Goal: Task Accomplishment & Management: Use online tool/utility

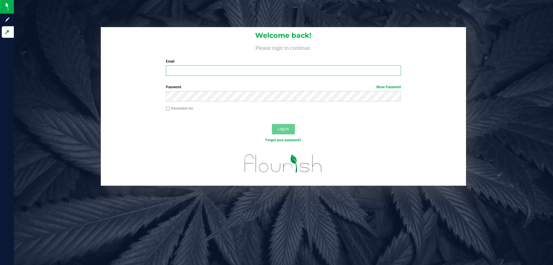
click at [190, 71] on input "Email" at bounding box center [283, 70] width 235 height 10
type input "[EMAIL_ADDRESS][DOMAIN_NAME]"
click at [272, 124] on button "Log In" at bounding box center [283, 129] width 23 height 10
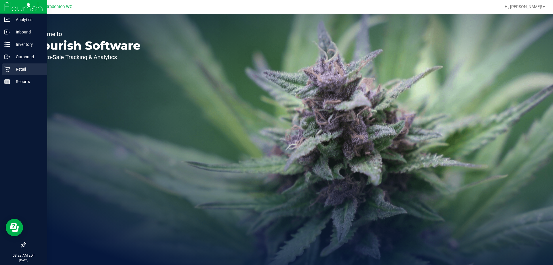
click at [16, 66] on p "Retail" at bounding box center [27, 69] width 35 height 7
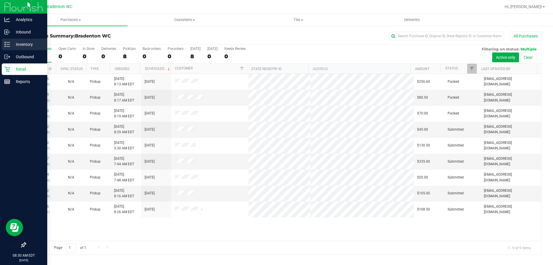
click at [20, 41] on p "Inventory" at bounding box center [27, 44] width 35 height 7
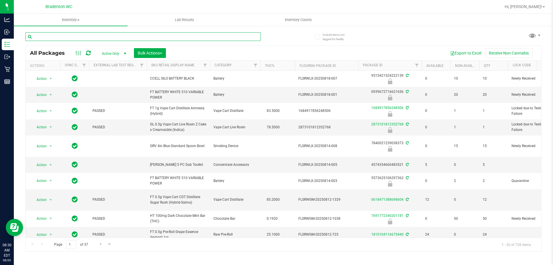
click at [75, 35] on input "text" at bounding box center [142, 36] width 235 height 9
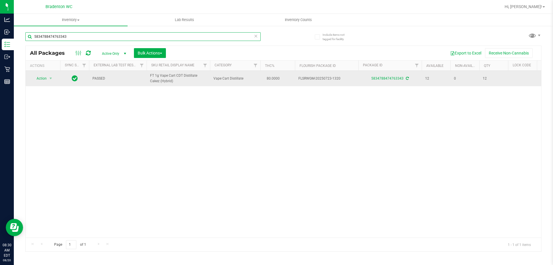
type input "5834788474763343"
drag, startPoint x: 185, startPoint y: 86, endPoint x: 137, endPoint y: 85, distance: 47.9
copy tr "FT 1g Vape Cart CDT Distillate Cakez (Hybrid)"
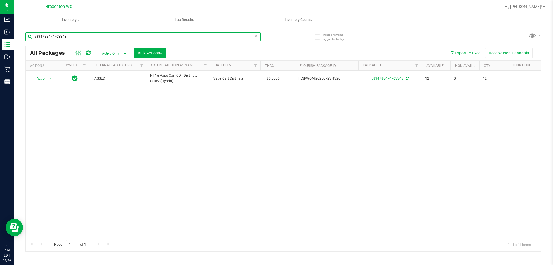
click at [128, 36] on input "5834788474763343" at bounding box center [142, 36] width 235 height 9
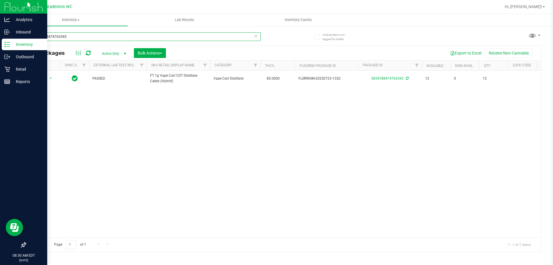
drag, startPoint x: 128, startPoint y: 36, endPoint x: 5, endPoint y: 41, distance: 122.6
click at [12, 43] on div "Analytics Inbound Inventory Outbound Retail Reports 08:30 AM EDT [DATE] 08/20 B…" at bounding box center [276, 132] width 553 height 265
paste input "FT 1g Vape Cart CDT Distillate Cakez (Hybrid)"
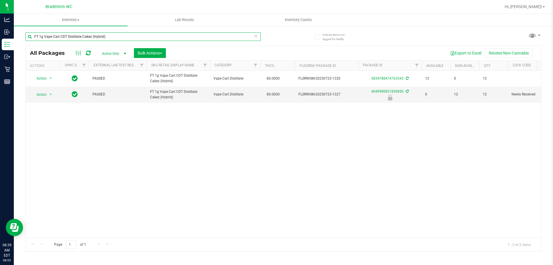
click at [129, 36] on input "FT 1g Vape Cart CDT Distillate Cakez (Hybrid)" at bounding box center [142, 36] width 235 height 9
type input "F"
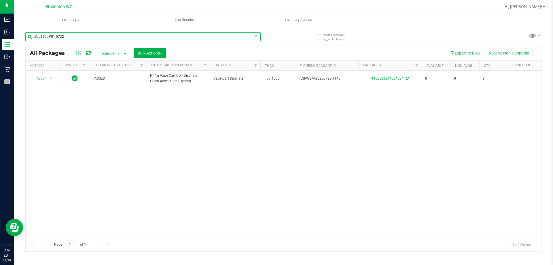
type input "JUL25CJP01-0722"
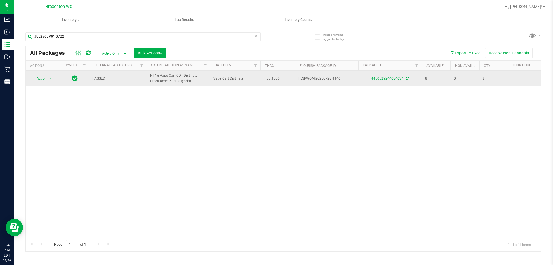
drag, startPoint x: 40, startPoint y: 102, endPoint x: 46, endPoint y: 82, distance: 21.5
click at [41, 100] on div "Action Action Adjust qty Create package Edit attributes Global inventory Locate…" at bounding box center [284, 154] width 516 height 167
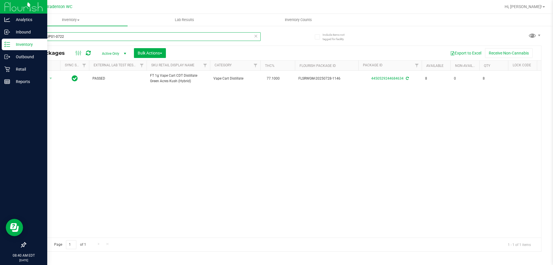
drag, startPoint x: 75, startPoint y: 34, endPoint x: 0, endPoint y: 2, distance: 81.2
click at [0, 12] on div "Analytics Inbound Inventory Outbound Retail Reports 08:40 AM EDT [DATE] 08/20 B…" at bounding box center [276, 132] width 553 height 265
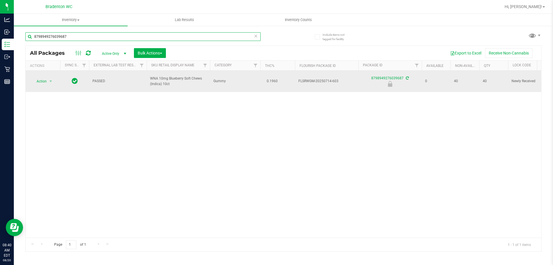
type input "8798949276039687"
click at [39, 77] on span "Action" at bounding box center [39, 81] width 16 height 8
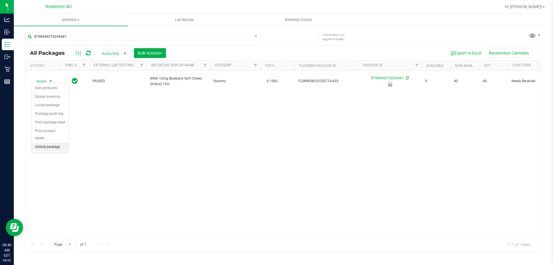
click at [43, 143] on li "Unlock package" at bounding box center [50, 147] width 37 height 9
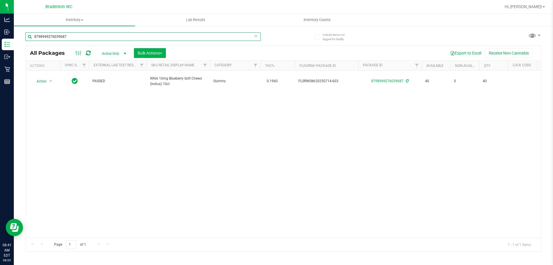
click at [90, 35] on input "8798949276039687" at bounding box center [142, 36] width 235 height 9
type input "8"
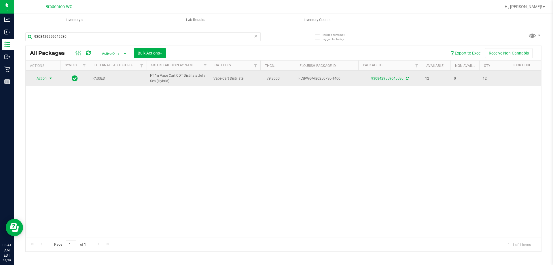
click at [53, 80] on span "select" at bounding box center [50, 78] width 7 height 8
click at [53, 78] on span "select" at bounding box center [50, 79] width 7 height 8
click at [172, 82] on span "FT 1g Vape Cart CDT Distillate Jelly Sea (Hybrid)" at bounding box center [178, 78] width 56 height 11
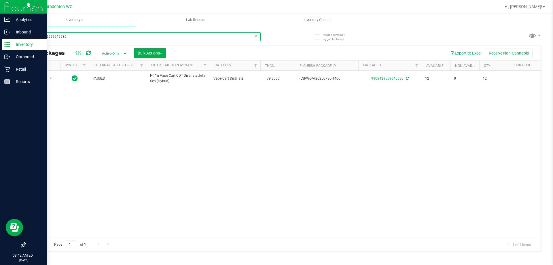
drag, startPoint x: 73, startPoint y: 35, endPoint x: 1, endPoint y: 6, distance: 77.3
click at [0, 18] on div "Analytics Inbound Inventory Outbound Retail Reports 08:42 AM EDT [DATE] 08/20 B…" at bounding box center [276, 132] width 553 height 265
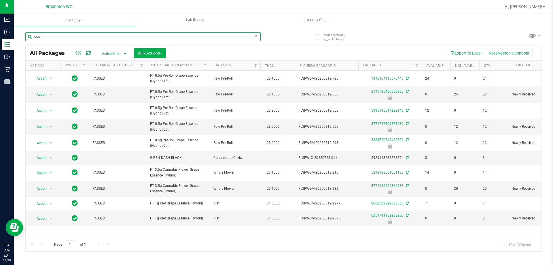
drag, startPoint x: 53, startPoint y: 40, endPoint x: 29, endPoint y: 39, distance: 23.9
click at [29, 39] on input "gpe" at bounding box center [142, 36] width 235 height 9
type input "gpe"
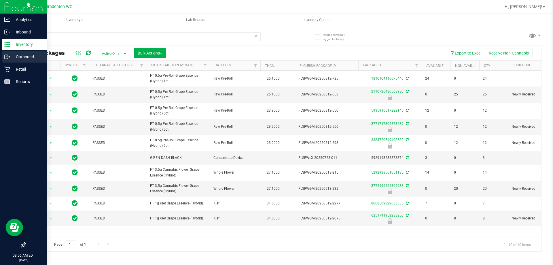
click at [28, 55] on p "Outbound" at bounding box center [27, 56] width 35 height 7
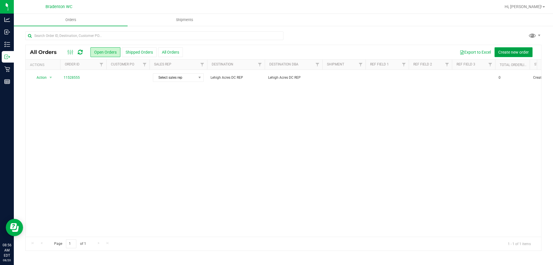
click at [506, 51] on span "Create new order" at bounding box center [514, 52] width 31 height 5
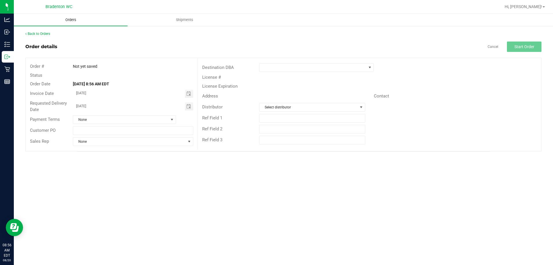
click at [68, 19] on span "Orders" at bounding box center [71, 19] width 27 height 5
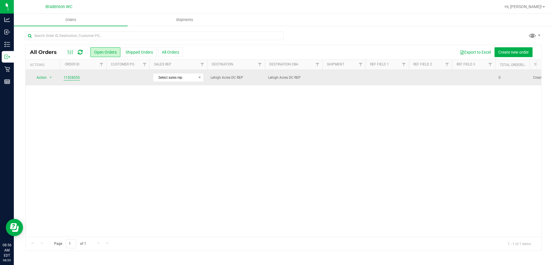
click at [70, 76] on link "11528555" at bounding box center [72, 77] width 16 height 5
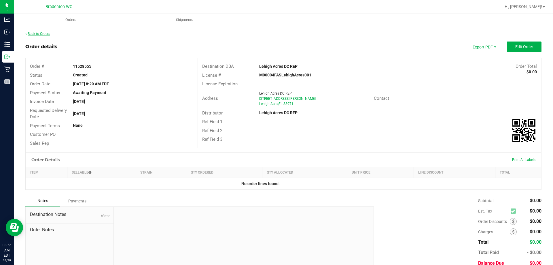
click at [41, 32] on link "Back to Orders" at bounding box center [37, 34] width 25 height 4
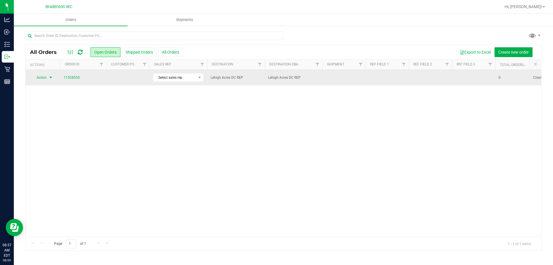
click at [43, 78] on span "Action" at bounding box center [39, 77] width 16 height 8
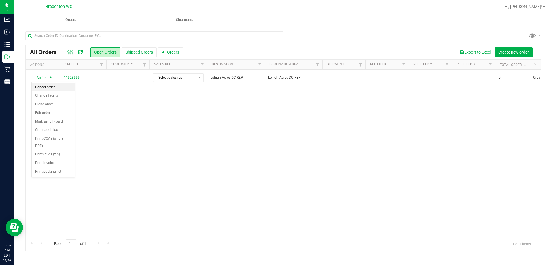
click at [51, 86] on li "Cancel order" at bounding box center [53, 87] width 43 height 9
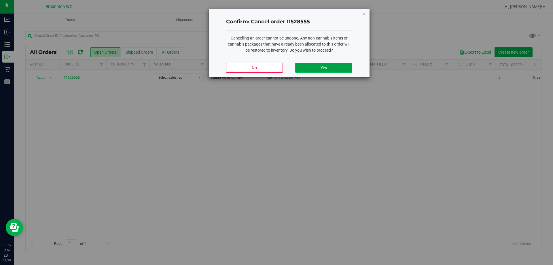
click at [301, 67] on button "Yes" at bounding box center [323, 68] width 57 height 10
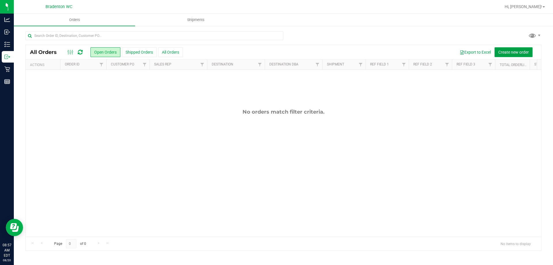
click at [515, 50] on span "Create new order" at bounding box center [514, 52] width 31 height 5
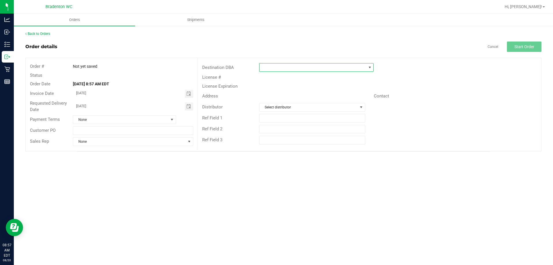
click at [284, 67] on span at bounding box center [313, 67] width 107 height 8
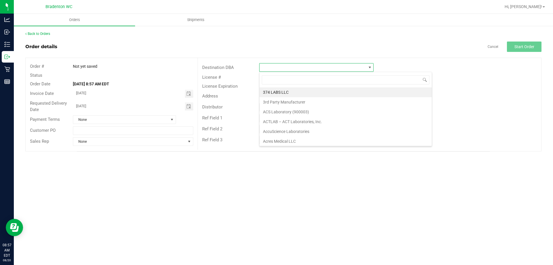
scroll to position [9, 114]
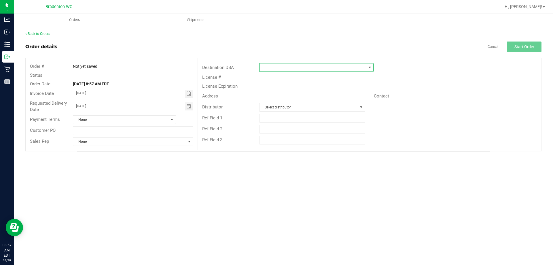
click at [310, 68] on span at bounding box center [313, 67] width 107 height 8
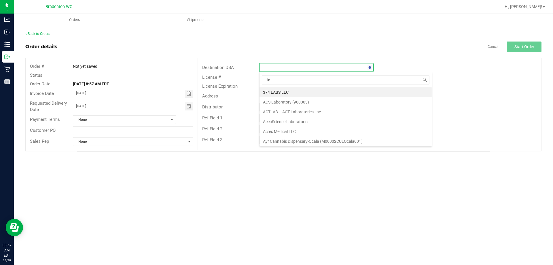
type input "leh"
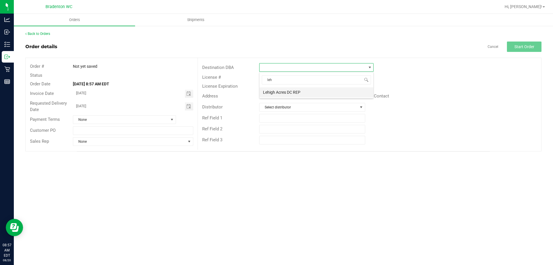
click at [303, 93] on li "Lehigh Acres DC REP" at bounding box center [317, 92] width 114 height 10
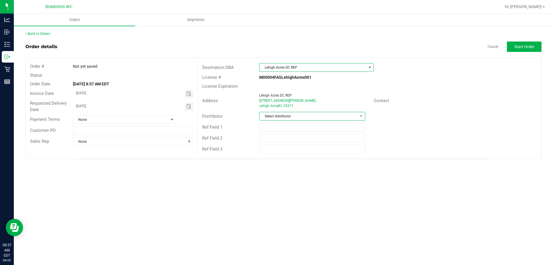
click at [284, 117] on span "Select distributor" at bounding box center [309, 116] width 98 height 8
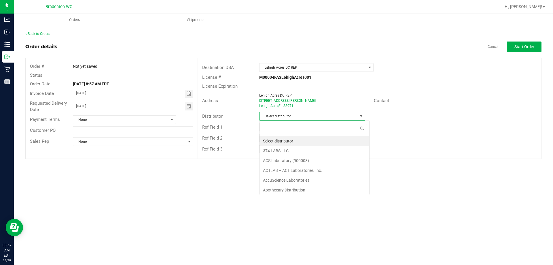
scroll to position [9, 106]
type input "leh"
click at [289, 142] on li "Lehigh Acres DC REP" at bounding box center [312, 141] width 105 height 10
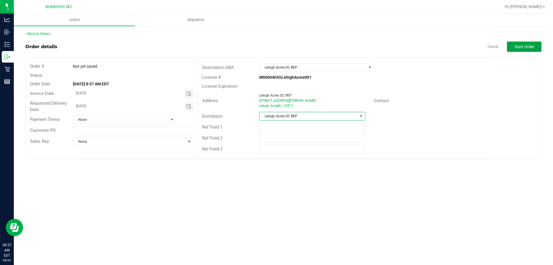
click at [517, 45] on span "Start Order" at bounding box center [525, 46] width 20 height 5
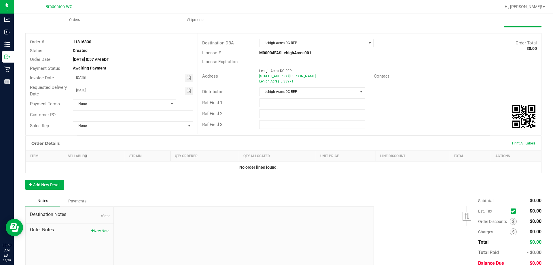
scroll to position [50, 0]
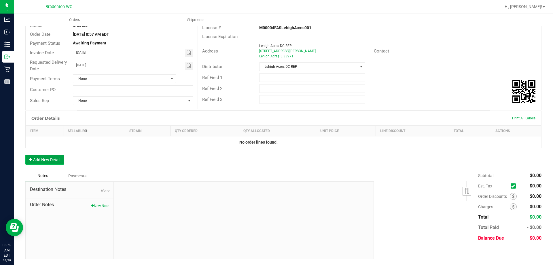
click at [49, 160] on button "Add New Detail" at bounding box center [44, 160] width 39 height 10
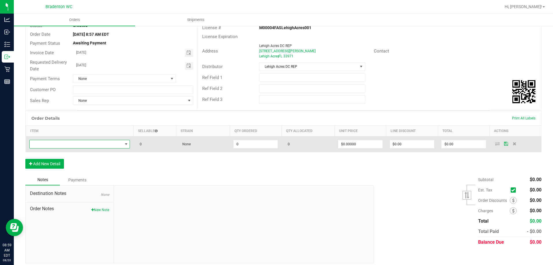
click at [65, 144] on span "NO DATA FOUND" at bounding box center [76, 144] width 93 height 8
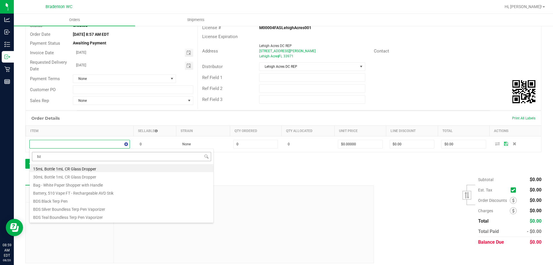
type input "bzk"
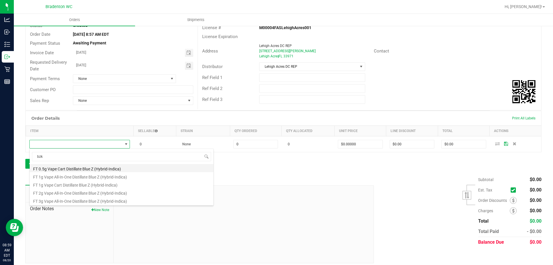
click at [83, 167] on li "FT 0.5g Vape Cart Distillate Blue Z (Hybrid-Indica)" at bounding box center [122, 168] width 184 height 8
type input "0 ea"
type input "$50.00000"
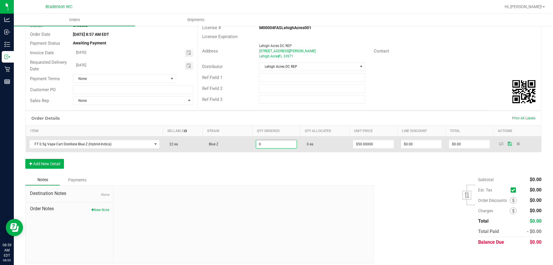
click at [268, 144] on input "0" at bounding box center [276, 144] width 40 height 8
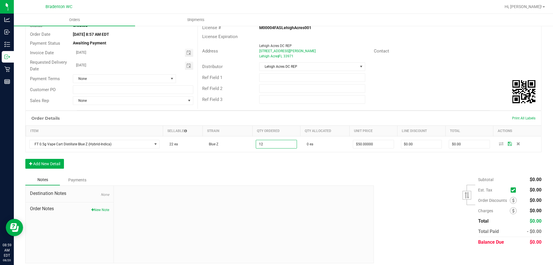
type input "12 ea"
type input "$600.00"
click at [383, 171] on div "Order Details Print All Labels Item Sellable Strain Qty Ordered Qty Allocated U…" at bounding box center [283, 143] width 516 height 64
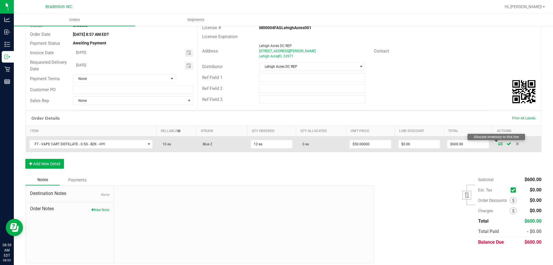
click at [498, 142] on icon at bounding box center [500, 143] width 5 height 3
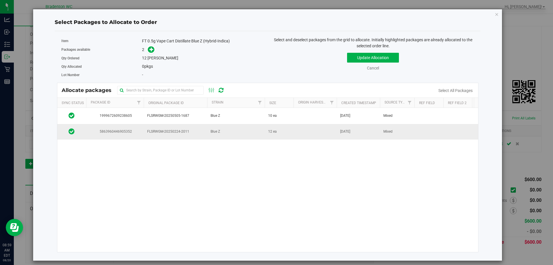
click at [300, 135] on td at bounding box center [315, 132] width 43 height 16
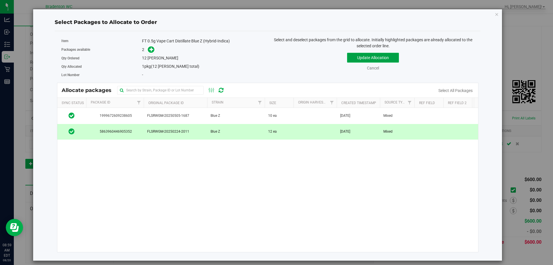
click at [382, 57] on button "Update Allocation" at bounding box center [373, 58] width 52 height 10
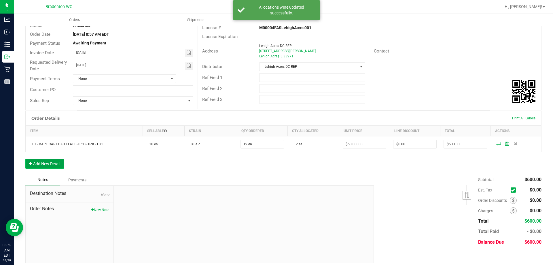
click at [31, 162] on icon "button" at bounding box center [30, 164] width 3 height 4
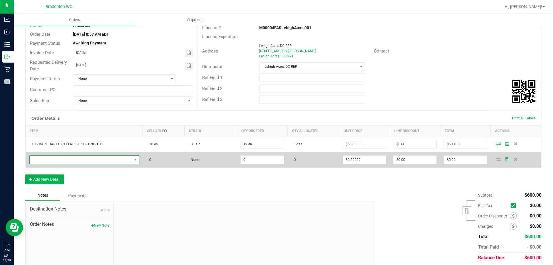
click at [49, 159] on span "NO DATA FOUND" at bounding box center [81, 160] width 102 height 8
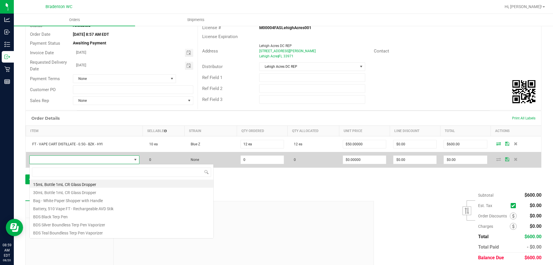
scroll to position [9, 108]
type input "dbr"
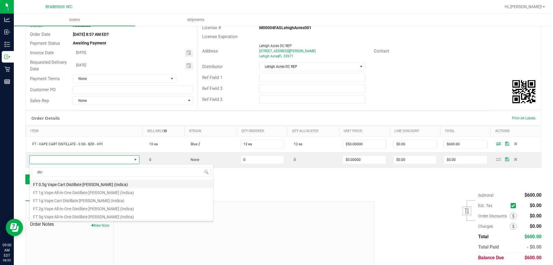
click at [78, 184] on li "FT 0.5g Vape Cart Distillate [PERSON_NAME] (Indica)" at bounding box center [122, 184] width 184 height 8
type input "0 ea"
type input "$50.00000"
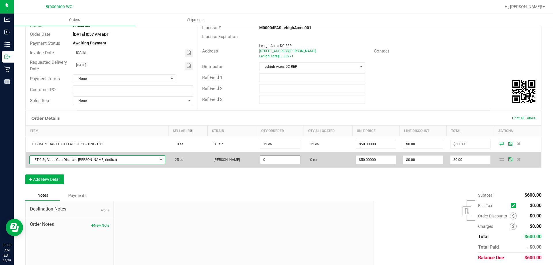
click at [263, 159] on input "0" at bounding box center [281, 160] width 40 height 8
type input "24 ea"
type input "$1,200.00"
click at [325, 161] on td "0 ea" at bounding box center [328, 160] width 48 height 16
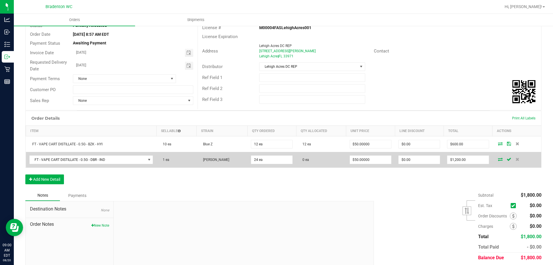
click at [498, 157] on icon at bounding box center [500, 158] width 5 height 3
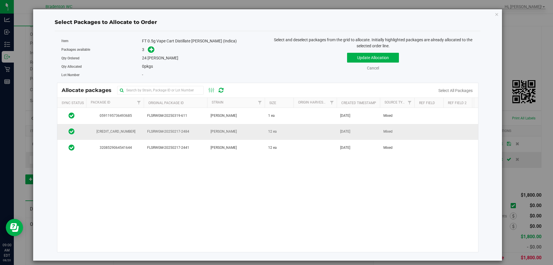
click at [102, 131] on span "[CREDIT_CARD_NUMBER]" at bounding box center [115, 131] width 51 height 5
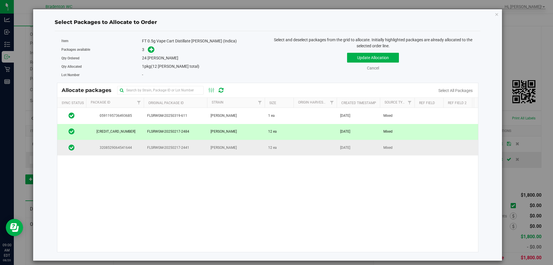
click at [94, 149] on span "3208529064541644" at bounding box center [115, 147] width 51 height 5
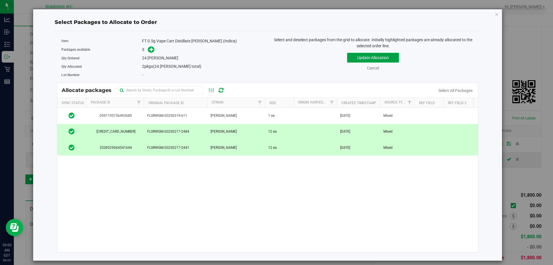
click at [371, 55] on button "Update Allocation" at bounding box center [373, 58] width 52 height 10
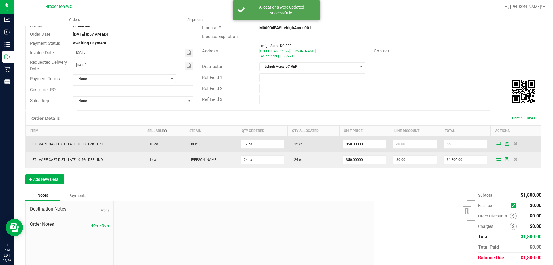
click at [505, 145] on icon at bounding box center [507, 143] width 4 height 3
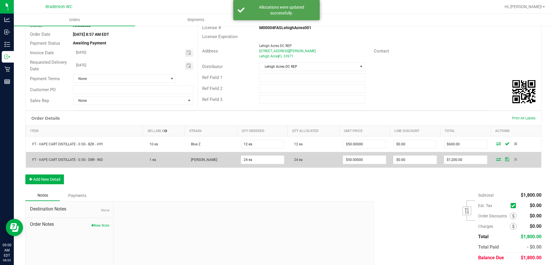
click at [505, 159] on icon at bounding box center [507, 158] width 4 height 3
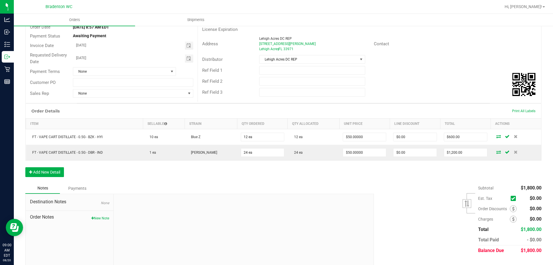
scroll to position [69, 0]
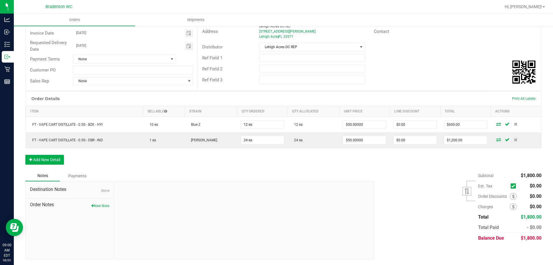
click at [71, 220] on div "Destination Notes None Order Notes New Note" at bounding box center [70, 220] width 88 height 77
click at [92, 204] on icon "button" at bounding box center [92, 205] width 3 height 3
click at [148, 207] on input "Note Title" at bounding box center [243, 205] width 251 height 9
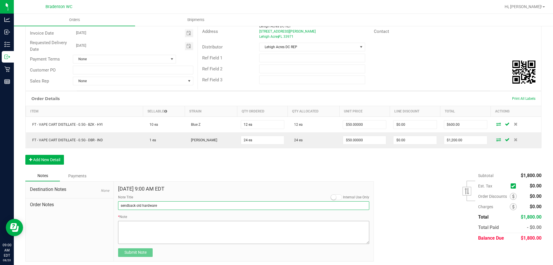
type input "sendback old hardware"
click at [139, 231] on textarea "* Note" at bounding box center [243, 232] width 251 height 23
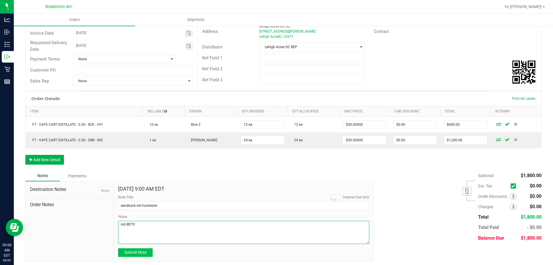
type textarea "old BDTS"
click at [135, 256] on button "Submit Note" at bounding box center [135, 252] width 35 height 9
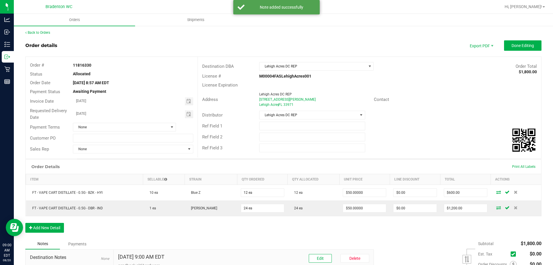
scroll to position [0, 0]
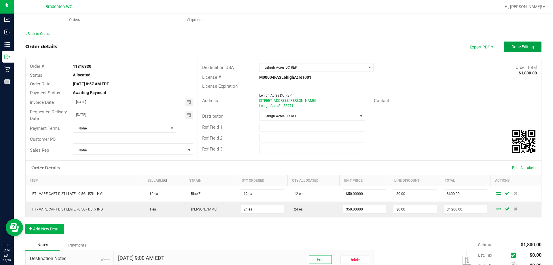
click at [507, 48] on button "Done Editing" at bounding box center [522, 46] width 37 height 10
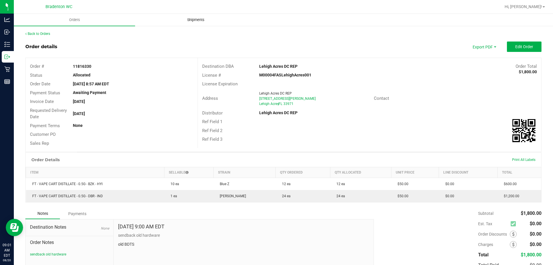
click at [197, 20] on span "Shipments" at bounding box center [196, 19] width 33 height 5
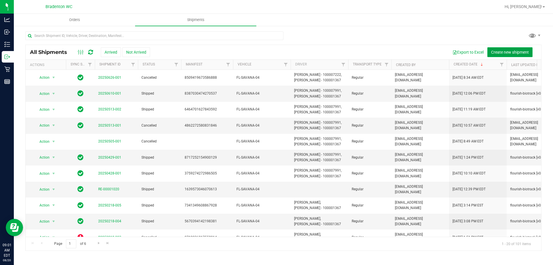
click at [507, 51] on span "Create new shipment" at bounding box center [510, 52] width 38 height 5
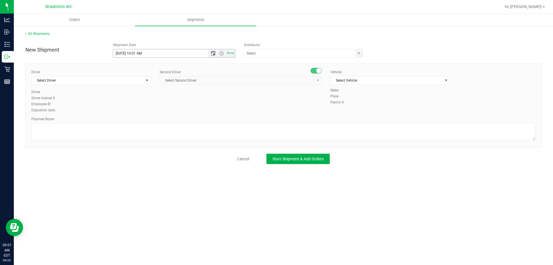
click at [213, 53] on span "Open the date view" at bounding box center [213, 53] width 5 height 5
click at [158, 114] on link "22" at bounding box center [160, 111] width 8 height 9
click at [220, 54] on span "Open the time view" at bounding box center [221, 53] width 5 height 5
click at [130, 69] on li "12:00 PM" at bounding box center [174, 67] width 122 height 7
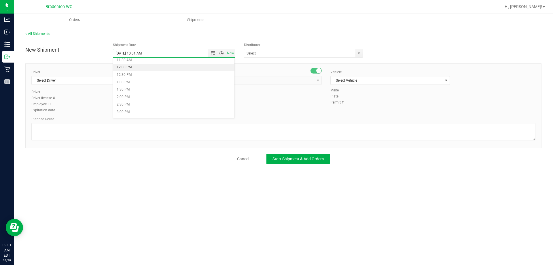
type input "[DATE] 12:00 PM"
click at [363, 53] on span "select" at bounding box center [359, 53] width 7 height 8
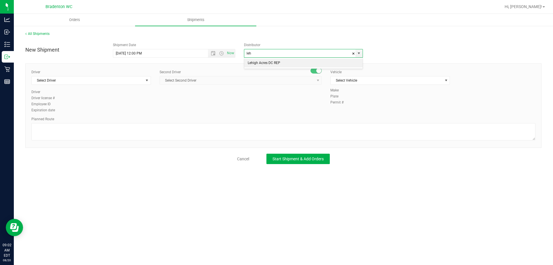
click at [285, 63] on li "Lehigh Acres DC REP" at bounding box center [303, 63] width 118 height 9
type input "Lehigh Acres DC REP"
click at [74, 77] on span "Select Driver" at bounding box center [88, 80] width 112 height 8
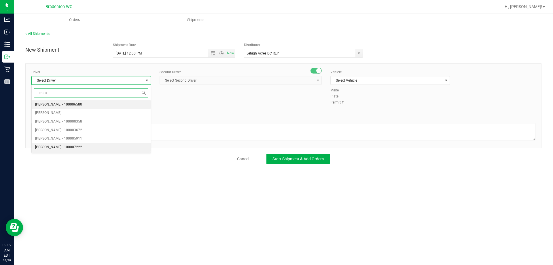
click at [77, 146] on span "[PERSON_NAME] - 100007222" at bounding box center [58, 147] width 47 height 7
type input "matt"
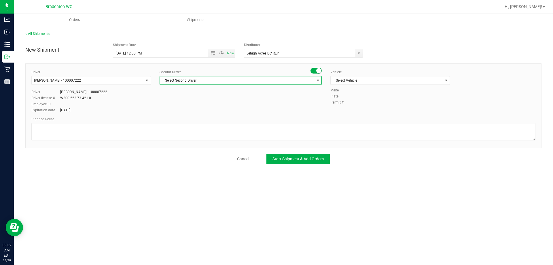
click at [216, 81] on span "Select Second Driver" at bounding box center [237, 80] width 154 height 8
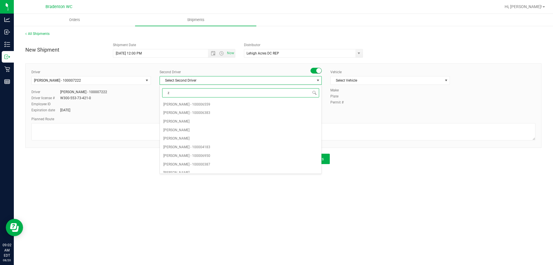
type input "za"
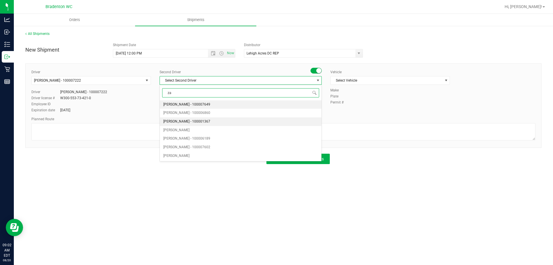
click at [186, 121] on span "[PERSON_NAME] - 100001367" at bounding box center [186, 121] width 47 height 7
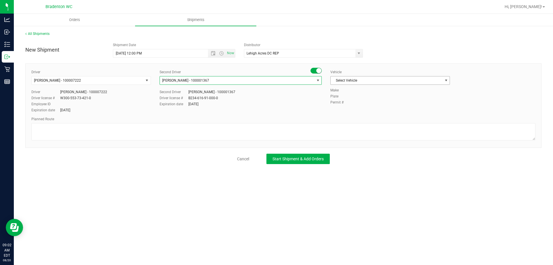
click at [342, 78] on span "Select Vehicle" at bounding box center [387, 80] width 112 height 8
click at [365, 78] on span "Select Vehicle" at bounding box center [387, 80] width 112 height 8
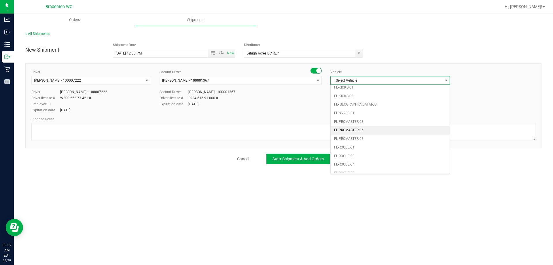
scroll to position [244, 0]
click at [361, 160] on li "FL-SAVANA-04" at bounding box center [390, 163] width 119 height 9
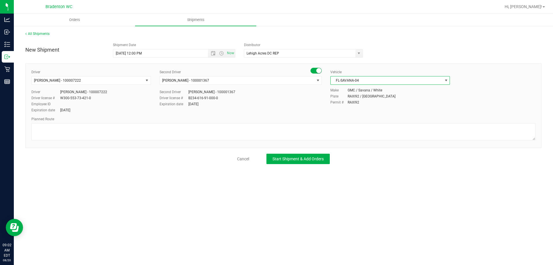
click at [266, 103] on div "Expiration date [DATE]" at bounding box center [241, 103] width 162 height 5
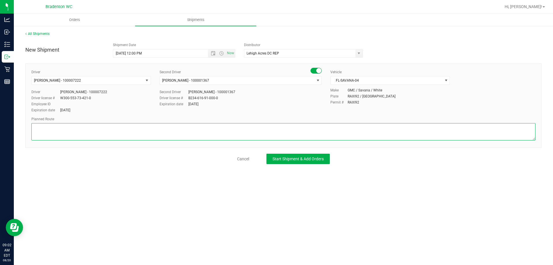
click at [135, 131] on textarea at bounding box center [283, 131] width 504 height 17
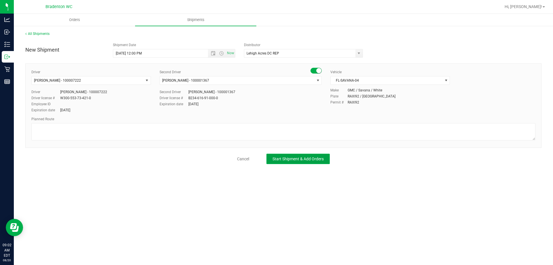
click at [299, 158] on span "Start Shipment & Add Orders" at bounding box center [298, 158] width 51 height 5
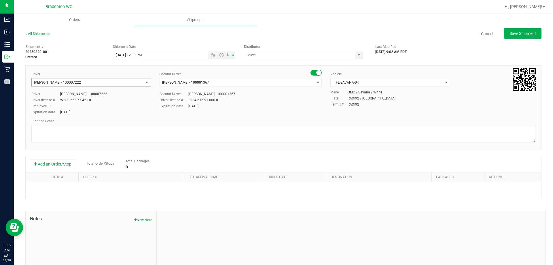
type input "Lehigh Acres DC REP"
click at [50, 163] on button "Add an Order/Stop" at bounding box center [52, 164] width 45 height 10
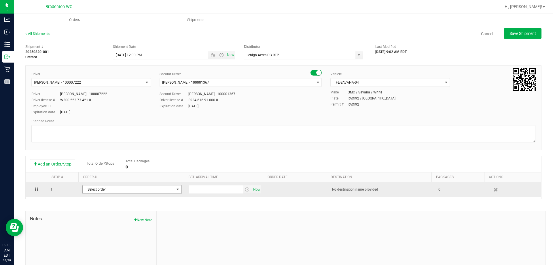
click at [109, 187] on span "Select order" at bounding box center [129, 189] width 92 height 8
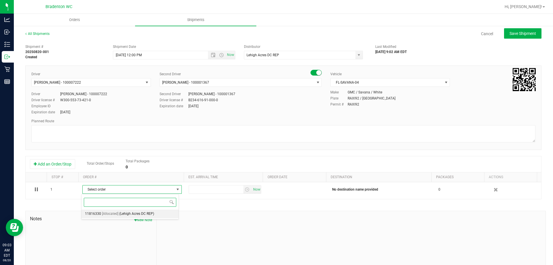
click at [109, 213] on span "[Allocated]" at bounding box center [110, 213] width 16 height 7
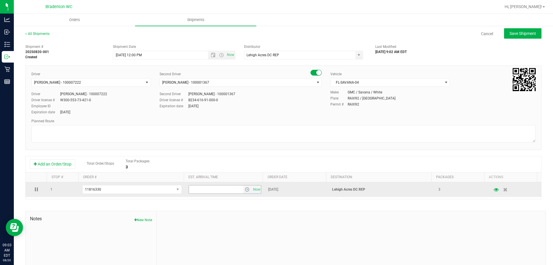
click at [245, 191] on span "select" at bounding box center [247, 189] width 5 height 5
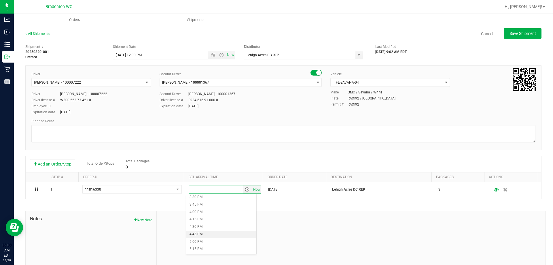
scroll to position [519, 0]
click at [205, 212] on li "6:00 PM" at bounding box center [221, 213] width 70 height 7
click at [253, 207] on div "Shipment # 20250820-001 Created Shipment Date [DATE] 12:00 PM Now Distributor L…" at bounding box center [283, 164] width 516 height 247
click at [510, 32] on span "Save Shipment" at bounding box center [523, 33] width 27 height 5
type input "[DATE] 4:00 PM"
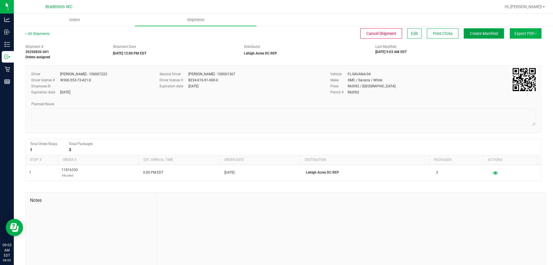
click at [478, 33] on span "Create Manifest" at bounding box center [484, 33] width 29 height 5
click at [411, 33] on span "Edit" at bounding box center [414, 33] width 7 height 5
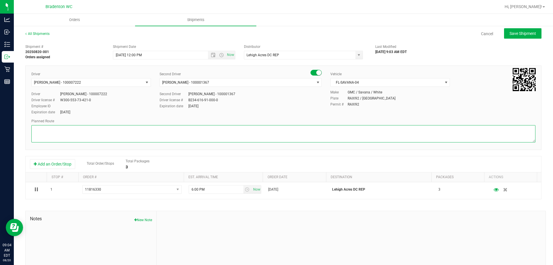
click at [88, 134] on textarea at bounding box center [283, 133] width 504 height 17
click at [41, 131] on textarea at bounding box center [283, 133] width 504 height 17
type textarea "send back BDT old hardware from [GEOGRAPHIC_DATA] to [GEOGRAPHIC_DATA]"
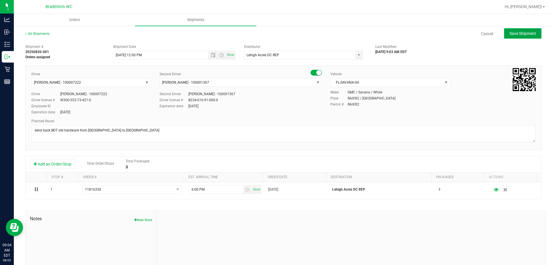
click at [509, 30] on button "Save Shipment" at bounding box center [522, 33] width 37 height 10
type input "[DATE] 4:00 PM"
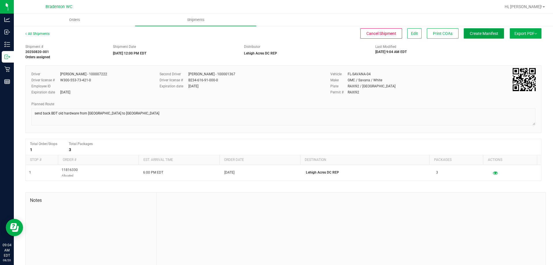
click at [473, 33] on span "Create Manifest" at bounding box center [484, 33] width 29 height 5
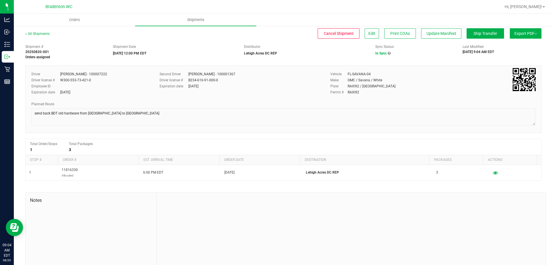
click at [516, 31] on button "Export PDF" at bounding box center [526, 33] width 32 height 10
click at [505, 45] on span "Manifest by Package ID" at bounding box center [517, 46] width 37 height 4
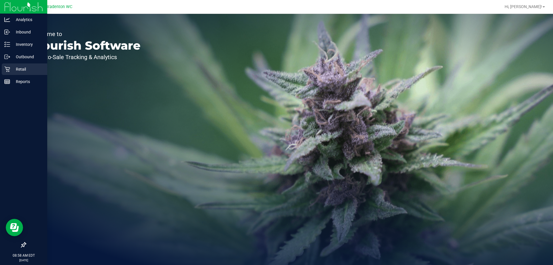
click at [27, 70] on p "Retail" at bounding box center [27, 69] width 35 height 7
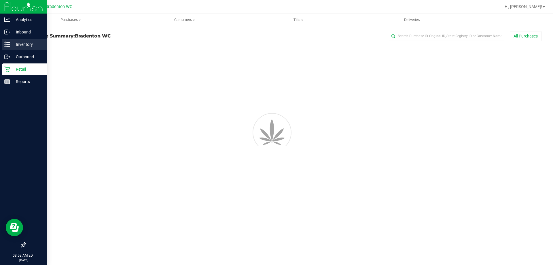
click at [30, 47] on p "Inventory" at bounding box center [27, 44] width 35 height 7
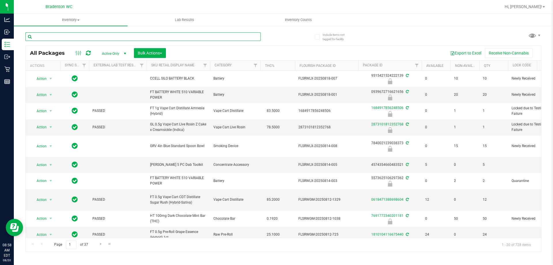
click at [128, 35] on input "text" at bounding box center [142, 36] width 235 height 9
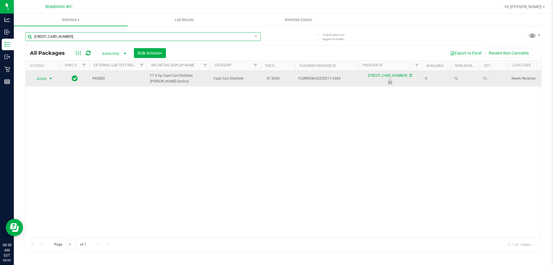
type input "[CREDIT_CARD_NUMBER]"
click at [48, 74] on td "Action Action Edit attributes Global inventory Locate package Package audit log…" at bounding box center [43, 79] width 35 height 16
click at [44, 78] on span "Action" at bounding box center [39, 79] width 16 height 8
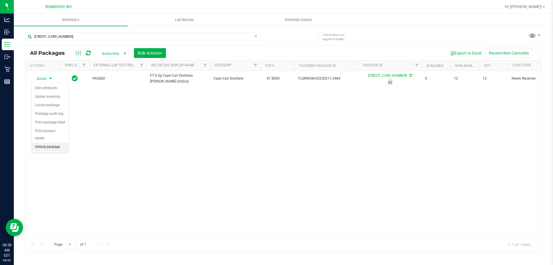
click at [41, 143] on li "Unlock package" at bounding box center [50, 147] width 37 height 9
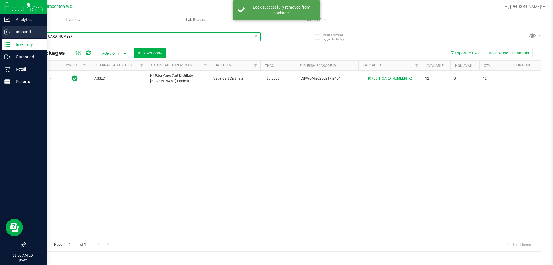
drag, startPoint x: 82, startPoint y: 37, endPoint x: 0, endPoint y: 27, distance: 82.4
click at [0, 27] on div "Analytics Inbound Inventory Outbound Retail Reports 08:58 AM EDT 08/20/2025 08/…" at bounding box center [276, 132] width 553 height 265
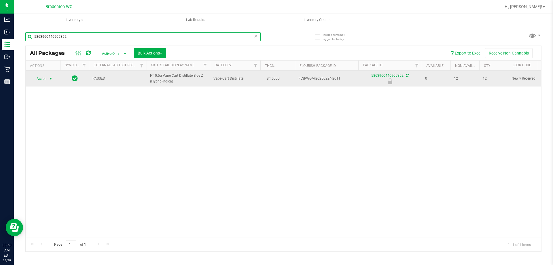
type input "5863960446905352"
click at [42, 78] on span "Action" at bounding box center [39, 79] width 16 height 8
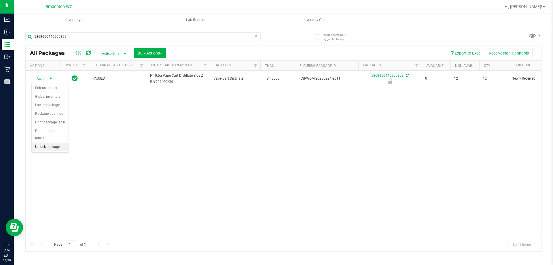
click at [42, 143] on li "Unlock package" at bounding box center [50, 147] width 37 height 9
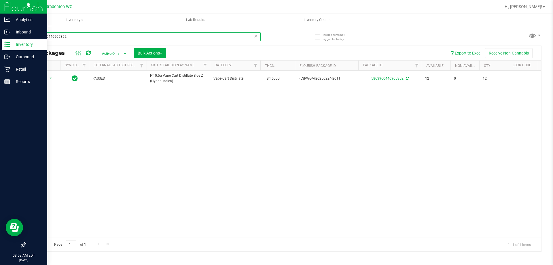
drag, startPoint x: 69, startPoint y: 37, endPoint x: 0, endPoint y: 1, distance: 78.2
click at [0, 5] on div "Analytics Inbound Inventory Outbound Retail Reports 08:58 AM EDT 08/20/2025 08/…" at bounding box center [276, 132] width 553 height 265
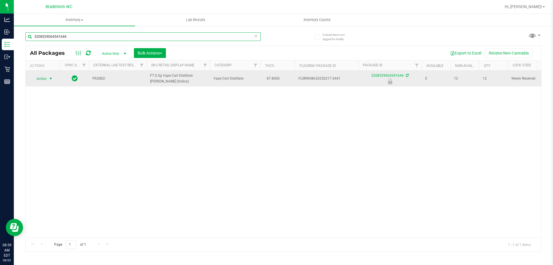
type input "3208529064541644"
click at [43, 79] on span "Action" at bounding box center [39, 79] width 16 height 8
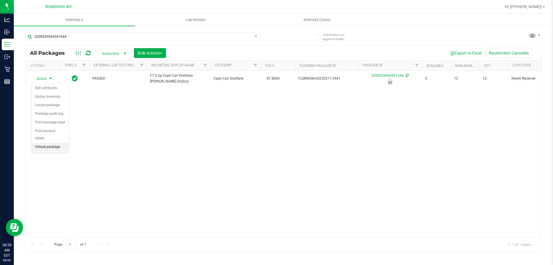
click at [48, 143] on li "Unlock package" at bounding box center [50, 147] width 37 height 9
